Goal: Navigation & Orientation: Find specific page/section

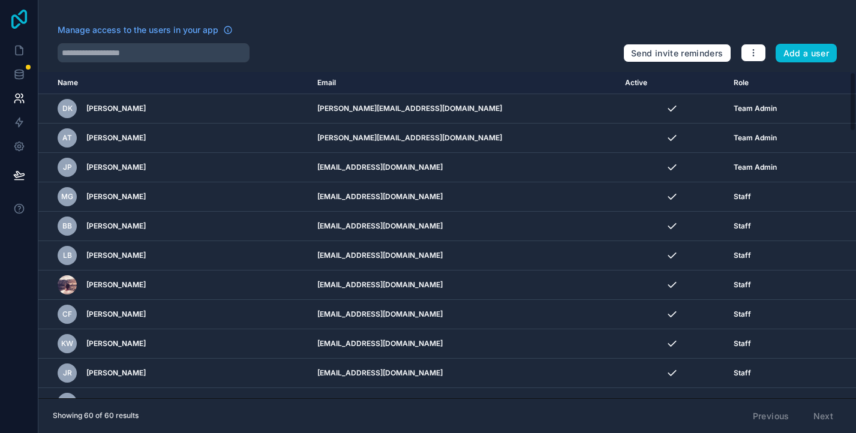
click at [17, 16] on icon at bounding box center [19, 19] width 16 height 19
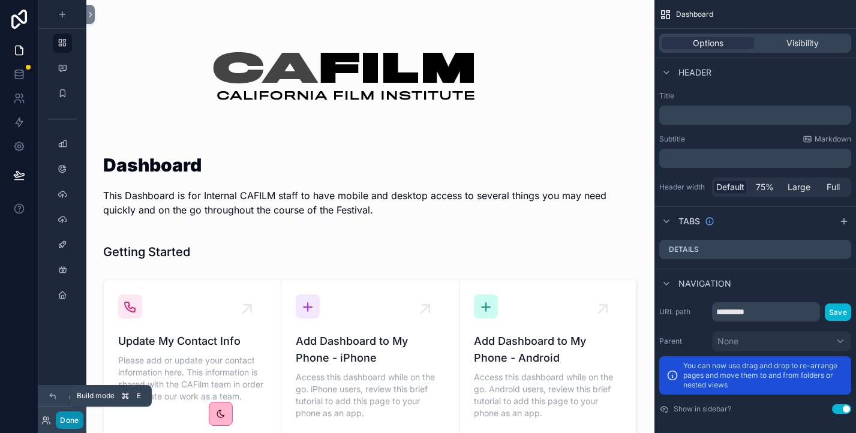
click at [67, 417] on button "Done" at bounding box center [69, 419] width 27 height 17
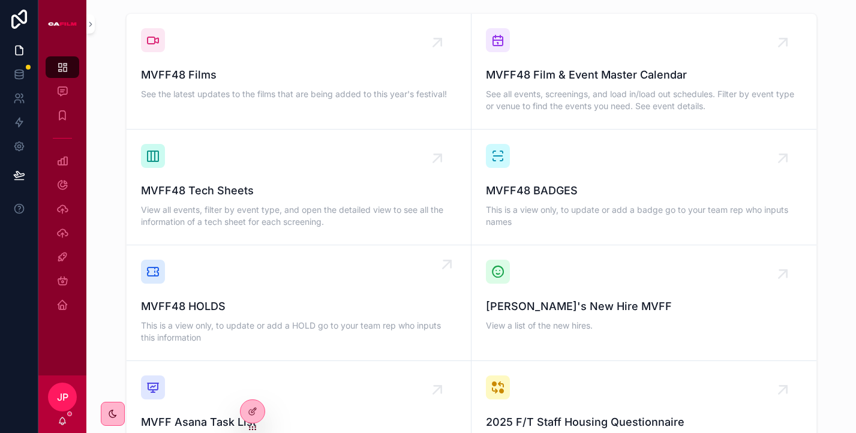
scroll to position [873, 0]
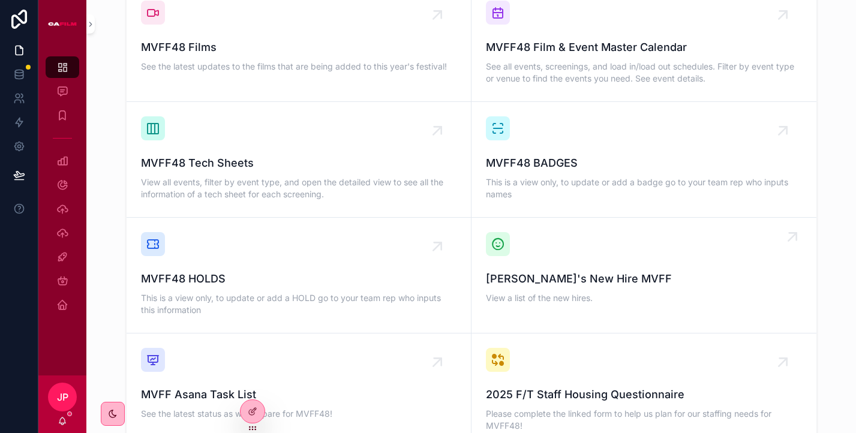
click at [487, 270] on span "Norm's New Hire MVFF" at bounding box center [644, 278] width 316 height 17
